Goal: Transaction & Acquisition: Purchase product/service

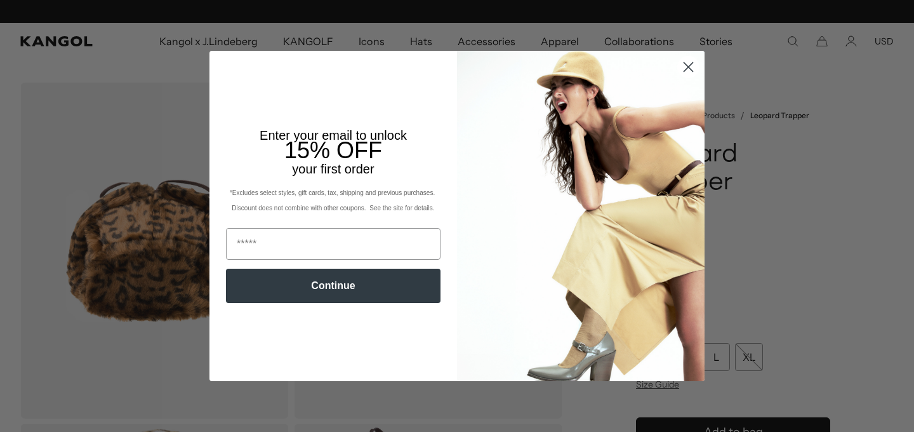
click at [685, 65] on circle "Close dialog" at bounding box center [688, 66] width 21 height 21
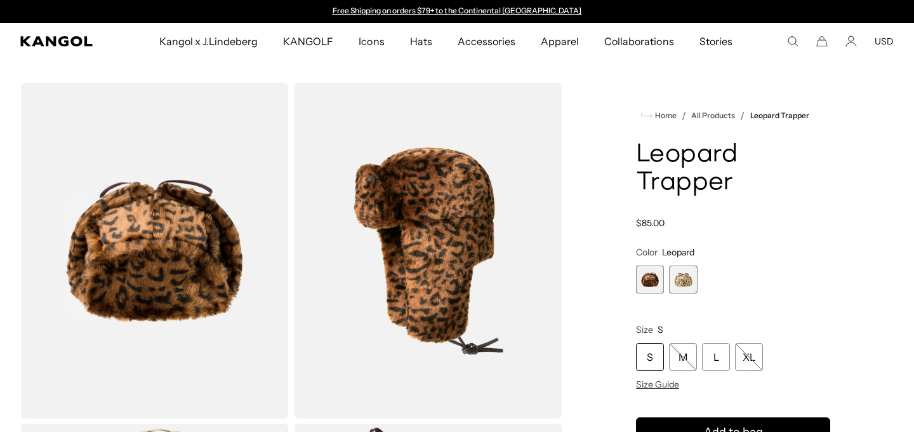
click at [682, 280] on span "2 of 2" at bounding box center [683, 279] width 28 height 28
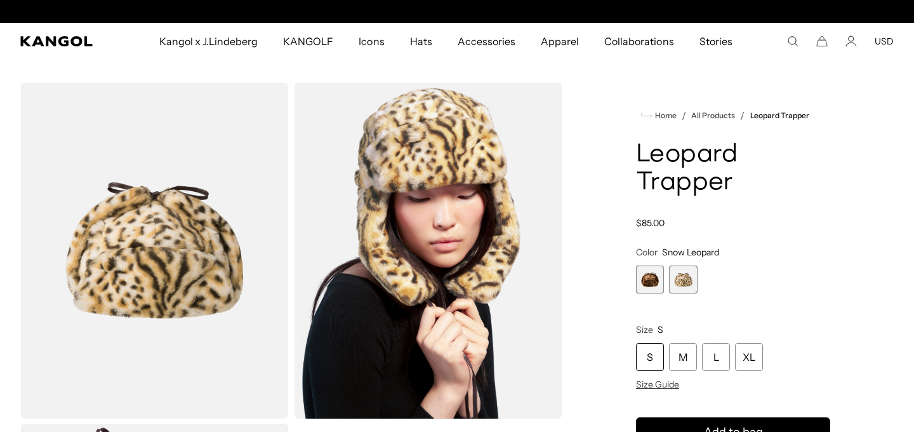
scroll to position [0, 261]
click at [653, 279] on span "1 of 2" at bounding box center [650, 279] width 28 height 28
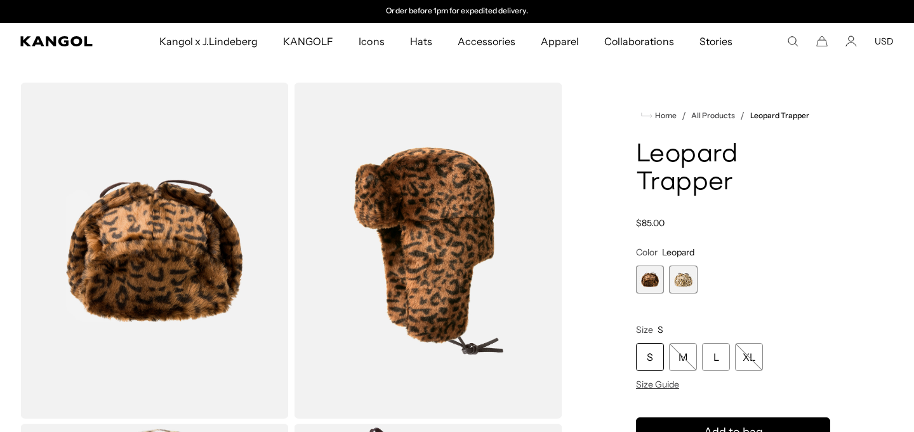
click at [683, 281] on span "2 of 2" at bounding box center [683, 279] width 28 height 28
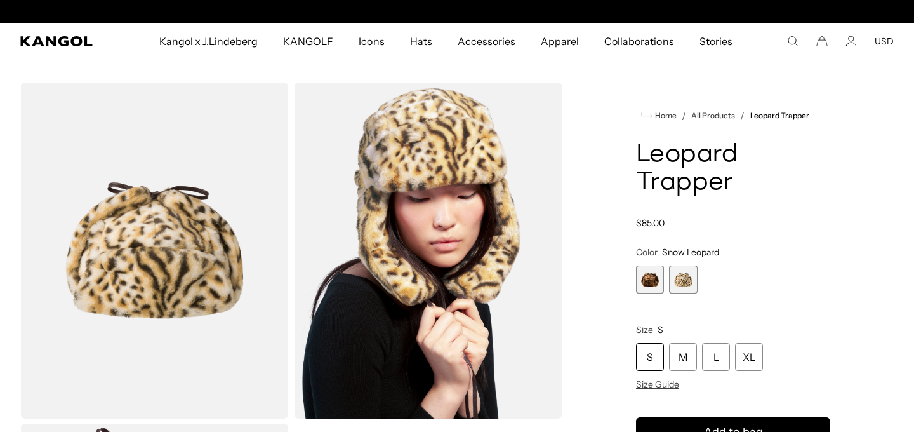
scroll to position [0, 261]
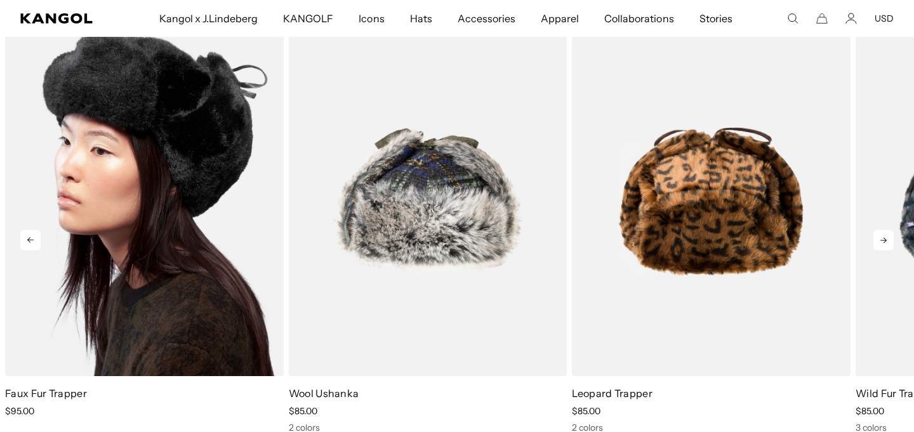
scroll to position [0, 261]
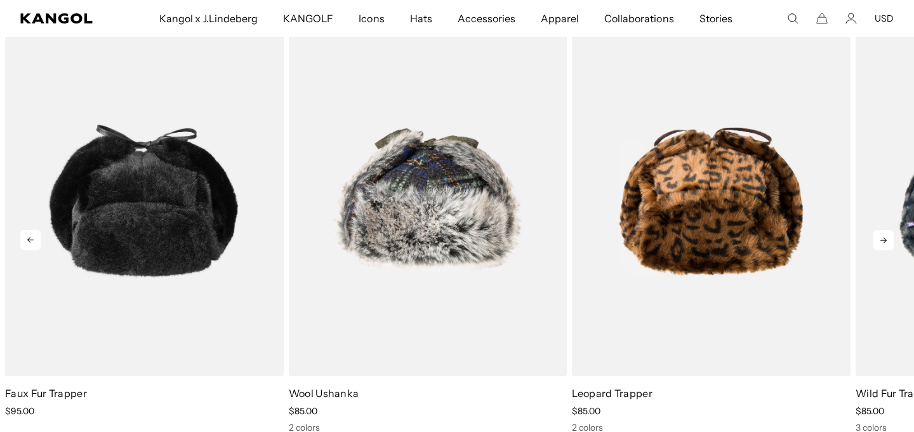
click at [29, 234] on icon at bounding box center [30, 240] width 20 height 20
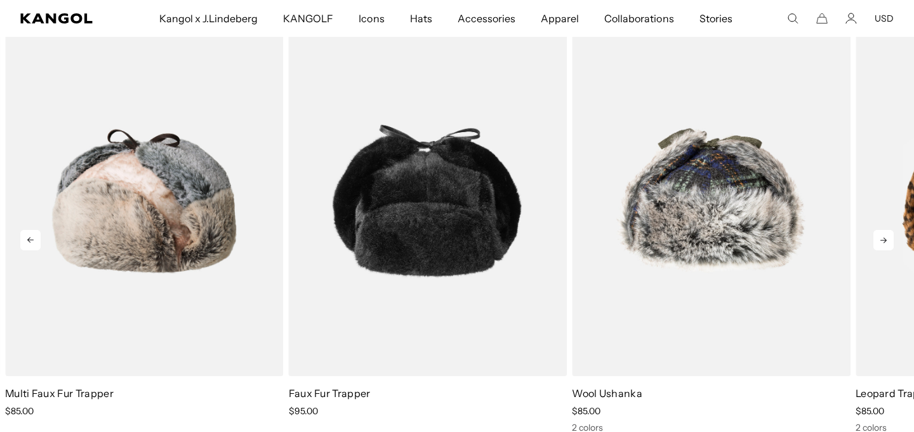
click at [29, 234] on icon at bounding box center [30, 240] width 20 height 20
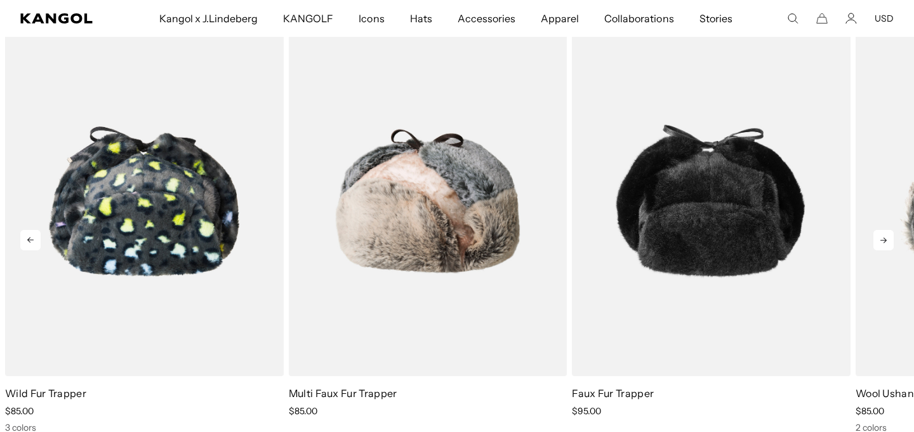
click at [29, 234] on icon at bounding box center [30, 240] width 20 height 20
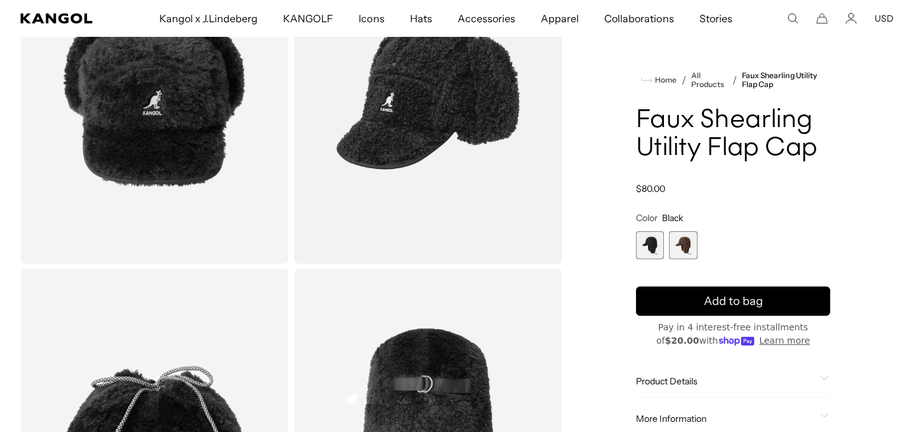
click at [682, 241] on span "2 of 2" at bounding box center [683, 245] width 28 height 28
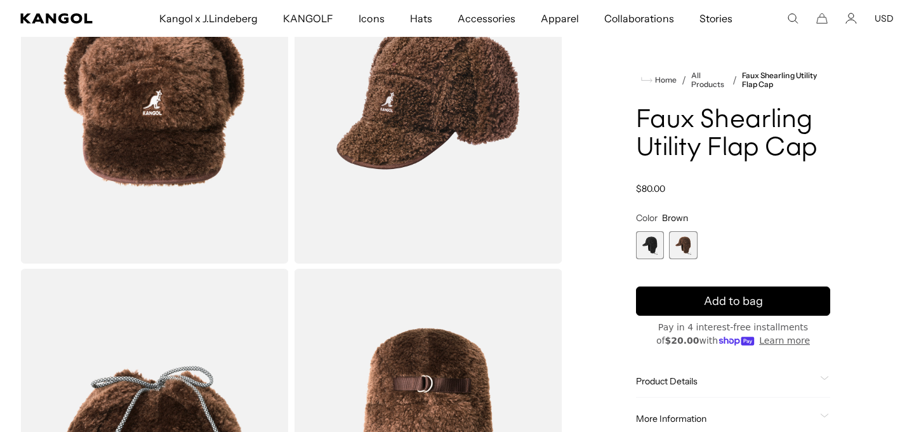
click at [645, 240] on span "1 of 2" at bounding box center [650, 245] width 28 height 28
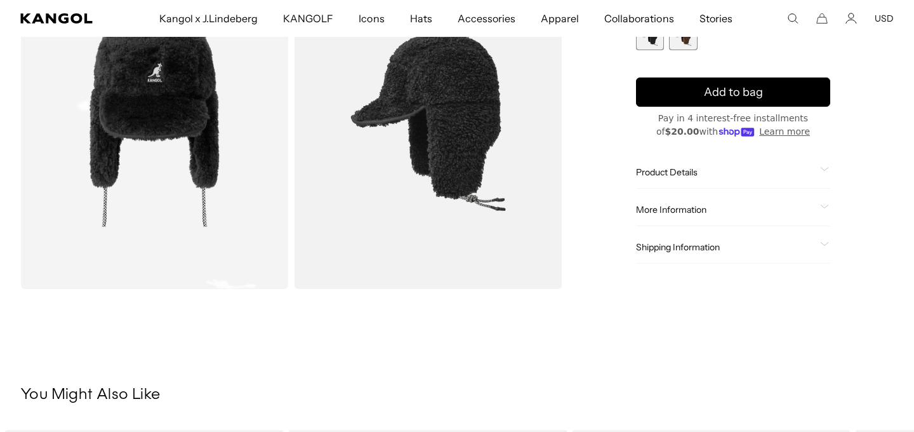
click at [824, 170] on icon at bounding box center [825, 169] width 8 height 3
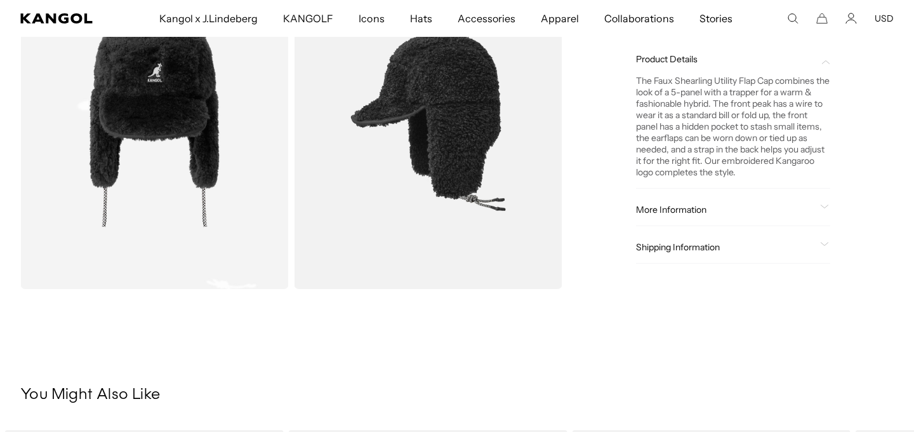
click at [826, 205] on icon at bounding box center [824, 206] width 9 height 4
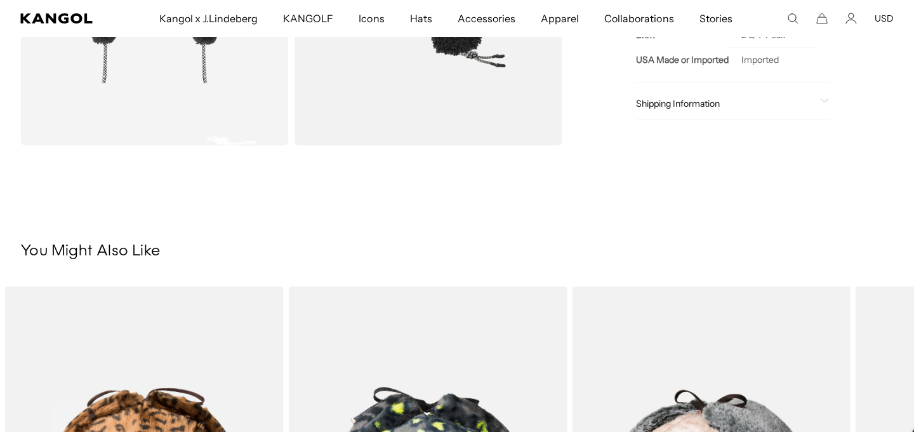
scroll to position [955, 0]
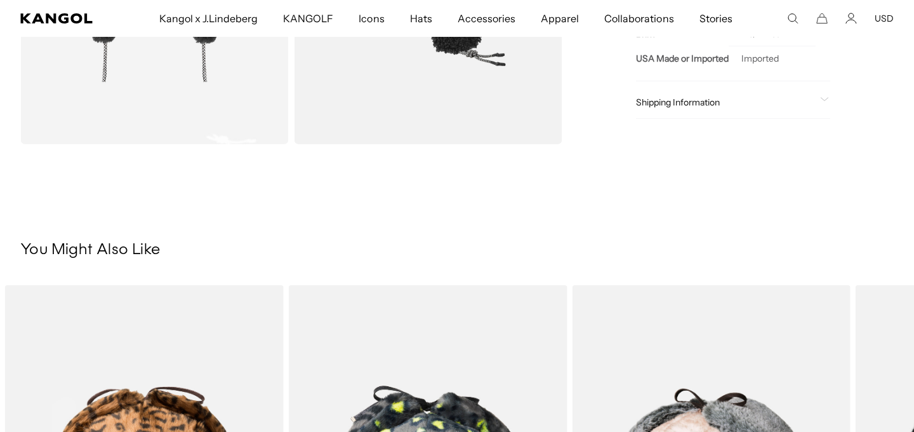
click at [827, 98] on icon at bounding box center [824, 99] width 9 height 4
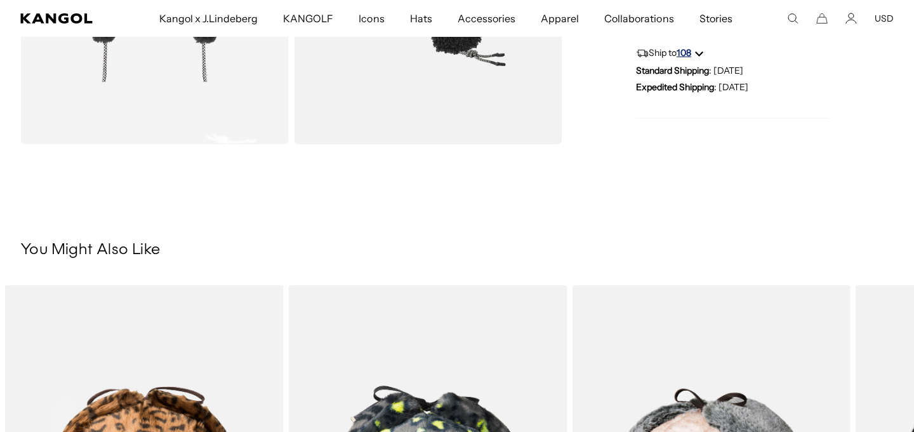
scroll to position [0, 261]
click at [703, 56] on span "Ship to 108" at bounding box center [697, 52] width 12 height 11
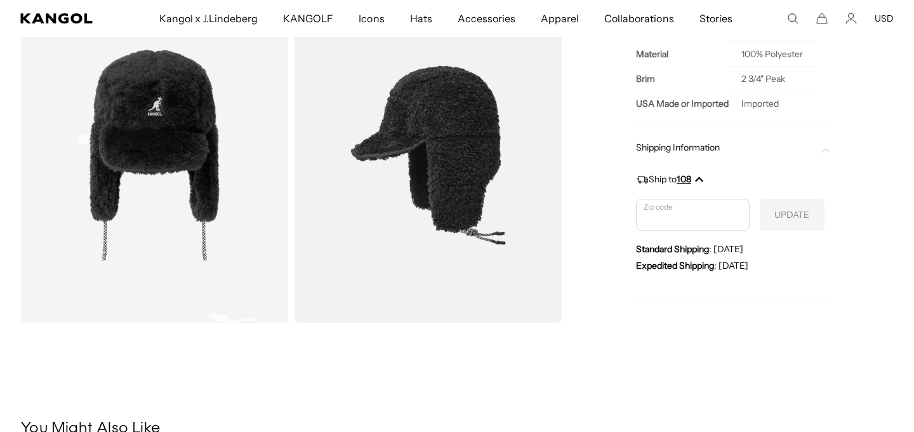
scroll to position [0, 0]
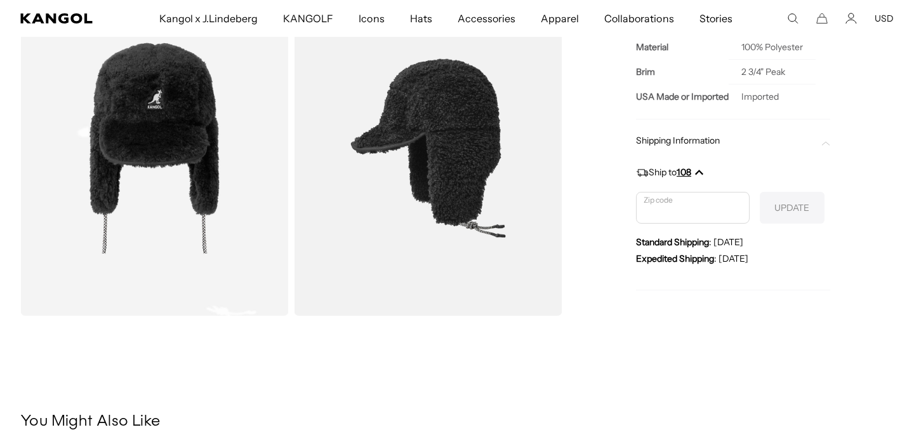
click at [701, 168] on icon "Ship to 108" at bounding box center [699, 172] width 8 height 8
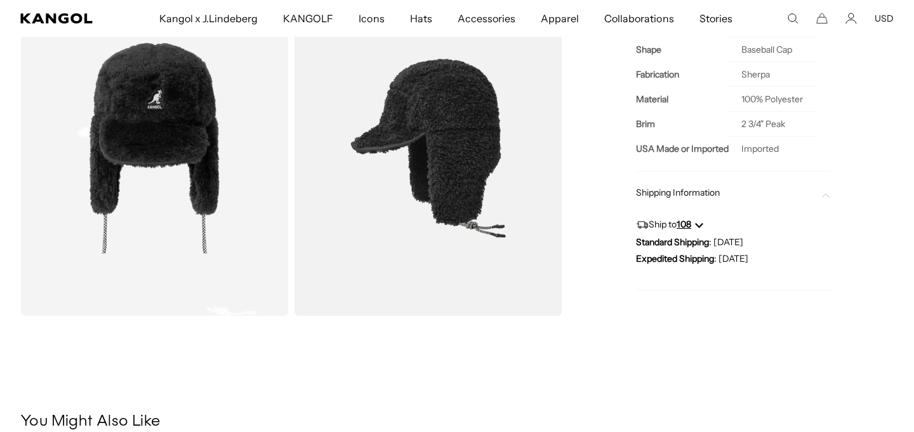
click at [703, 225] on icon "Ship to 108" at bounding box center [699, 224] width 8 height 8
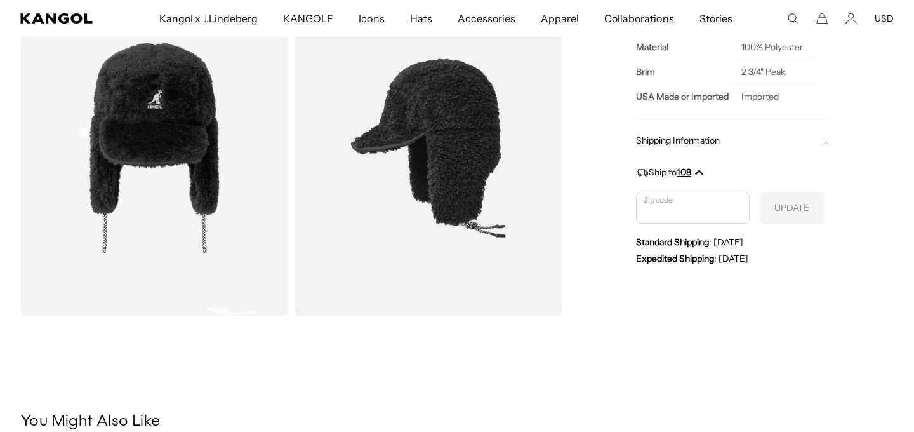
scroll to position [0, 261]
click at [818, 260] on div "Expedited Shipping : [DATE]" at bounding box center [733, 258] width 194 height 11
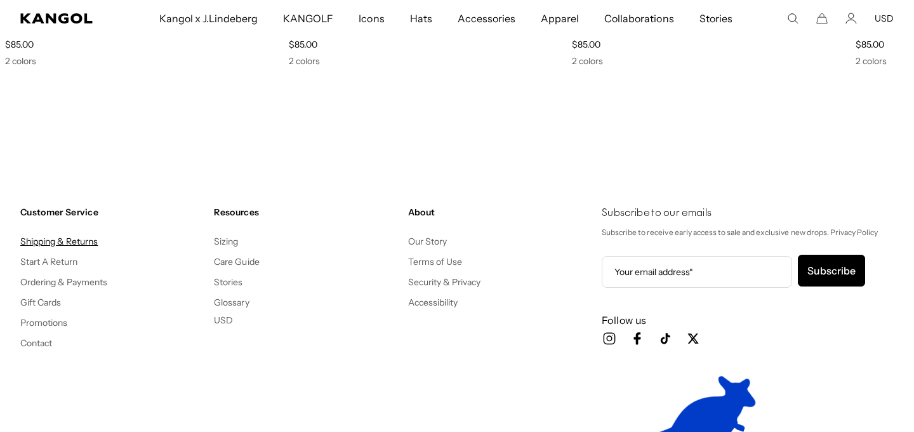
click at [88, 242] on link "Shipping & Returns" at bounding box center [59, 240] width 78 height 11
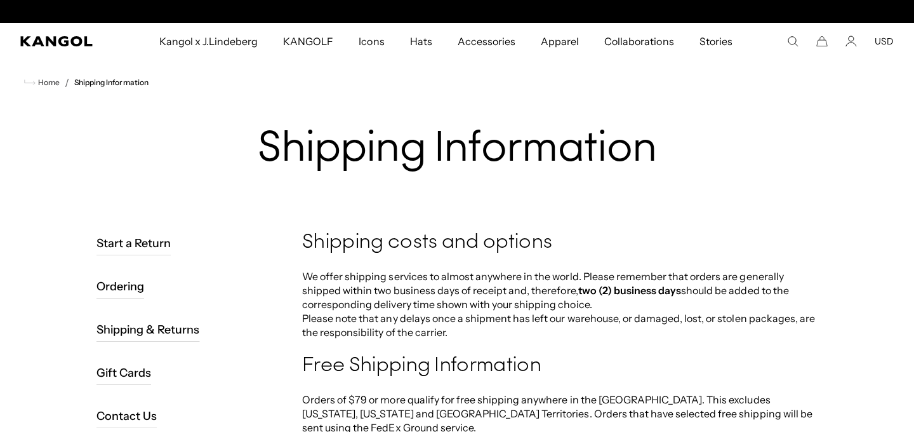
scroll to position [0, 261]
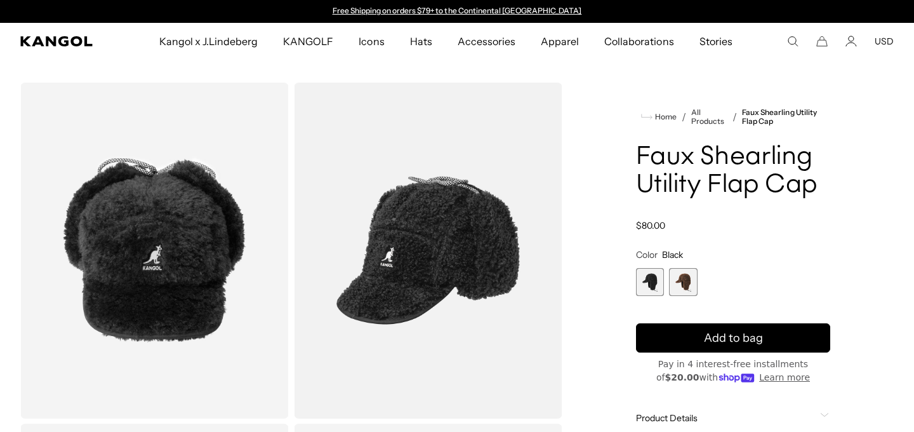
scroll to position [2370, 0]
